Goal: Book appointment/travel/reservation

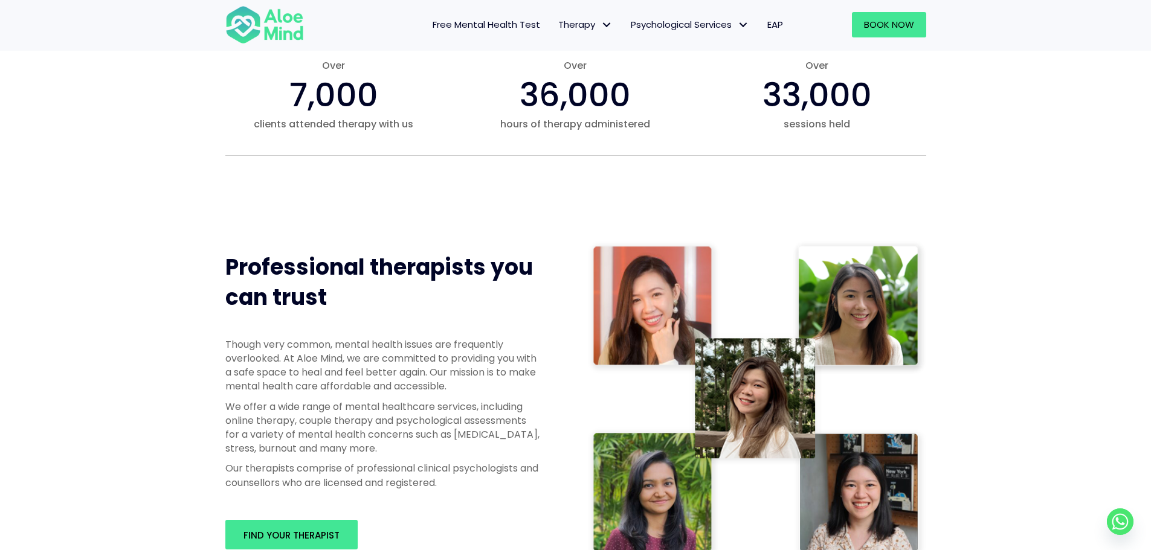
scroll to position [544, 0]
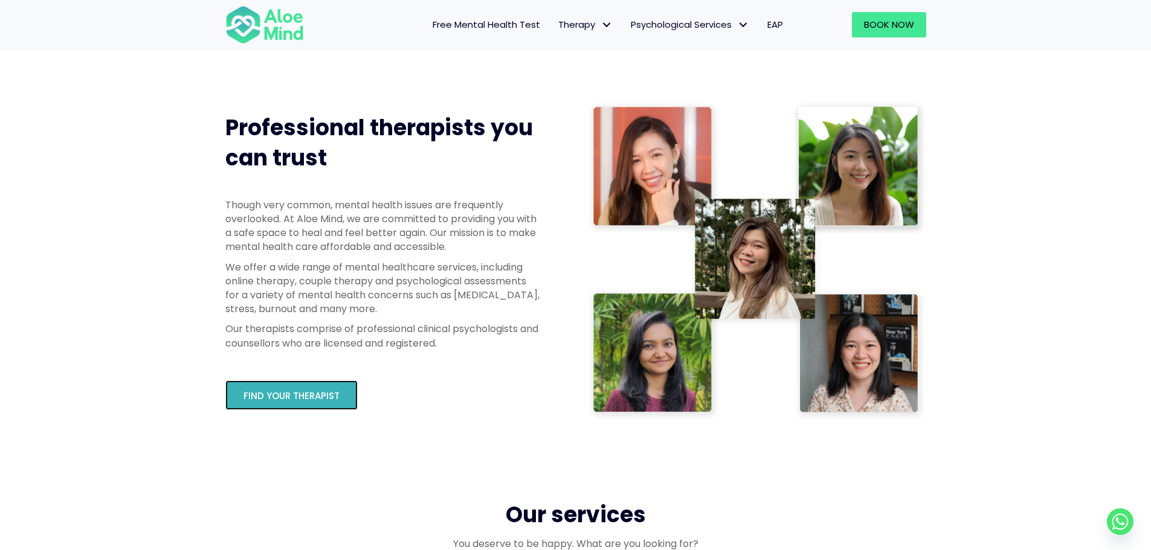
click at [344, 404] on link "Find your therapist" at bounding box center [291, 396] width 132 height 30
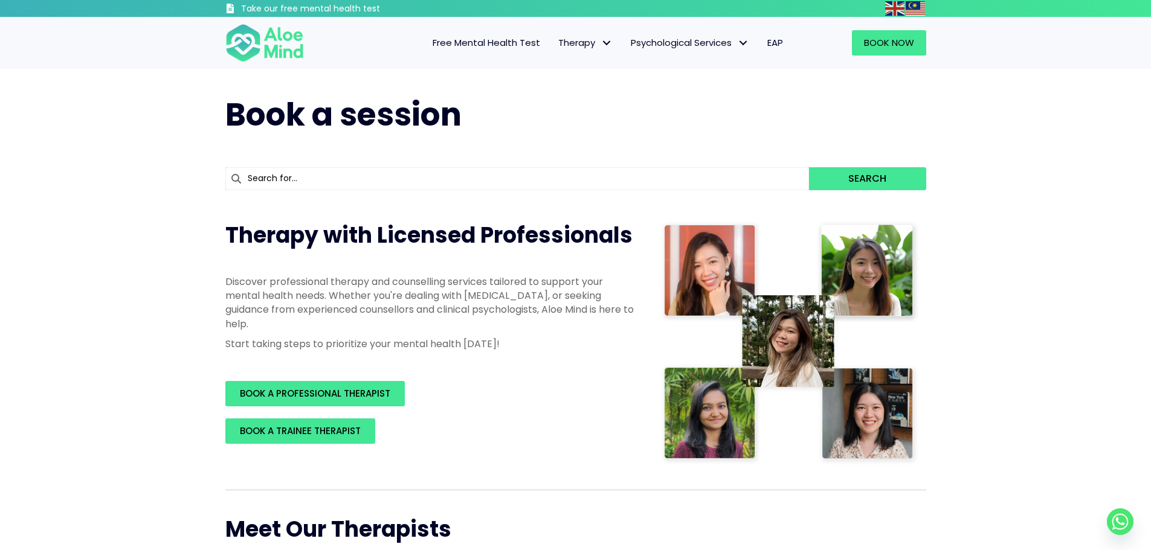
click at [659, 95] on h1 "Book a session" at bounding box center [575, 115] width 701 height 44
click at [584, 41] on span "Therapy" at bounding box center [585, 42] width 54 height 13
click at [584, 62] on span "Individual therapy" at bounding box center [597, 68] width 79 height 13
